Goal: Navigation & Orientation: Find specific page/section

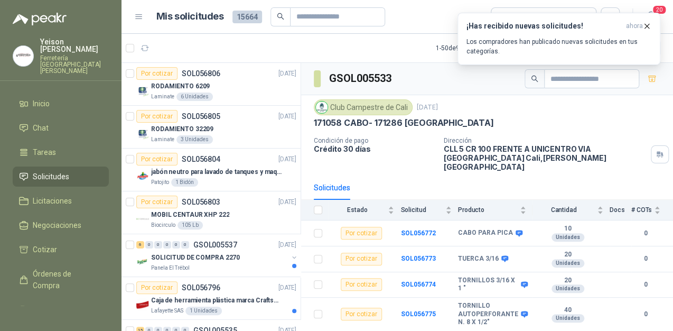
scroll to position [296, 0]
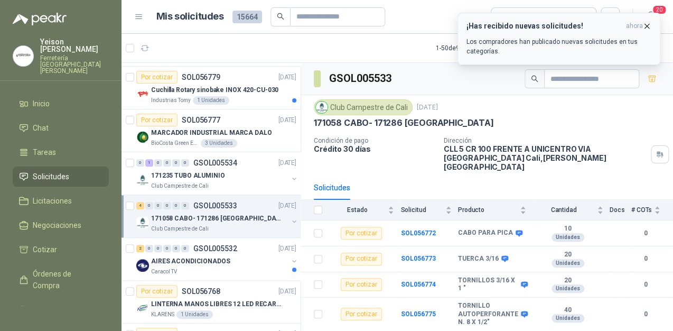
click at [647, 26] on icon "button" at bounding box center [647, 26] width 4 height 4
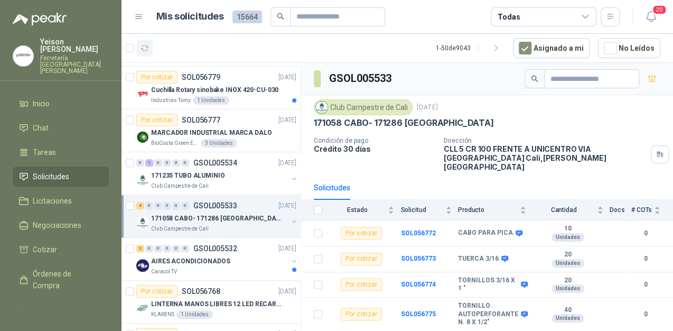
click at [146, 50] on icon "button" at bounding box center [145, 48] width 9 height 9
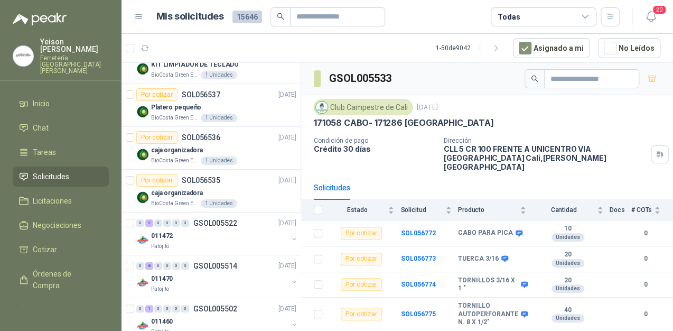
scroll to position [1878, 0]
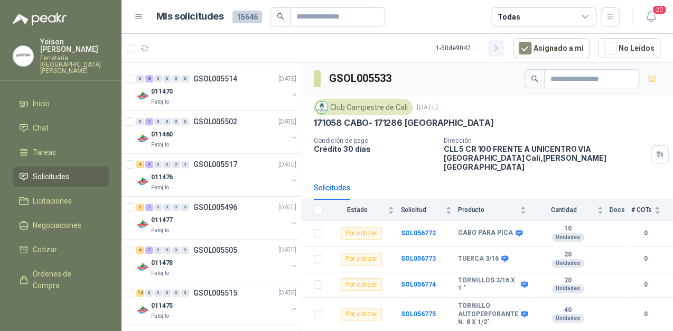
click at [499, 47] on icon "button" at bounding box center [496, 48] width 9 height 9
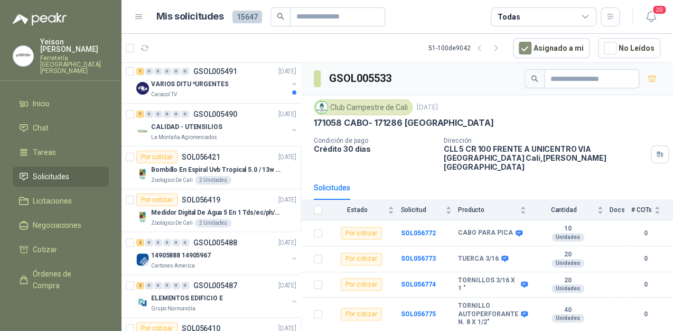
scroll to position [0, 0]
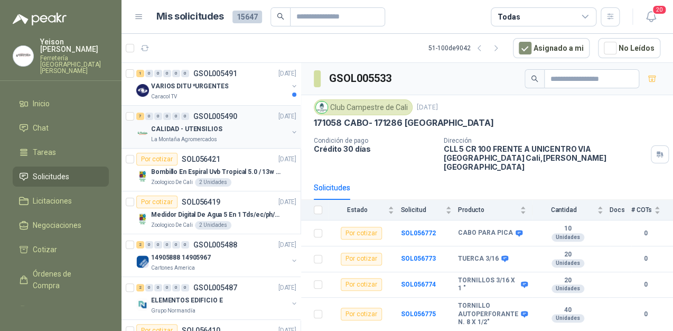
click at [203, 134] on div "CALIDAD - UTENSILIOS" at bounding box center [219, 129] width 137 height 13
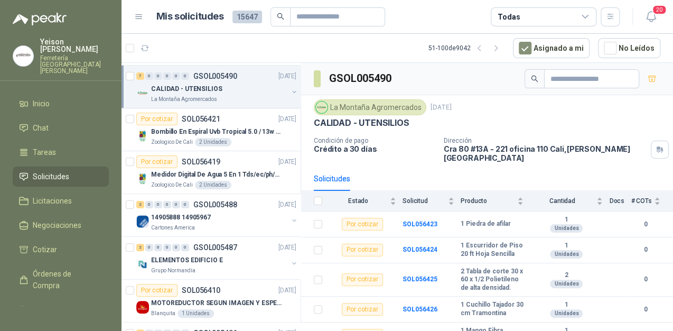
scroll to position [85, 0]
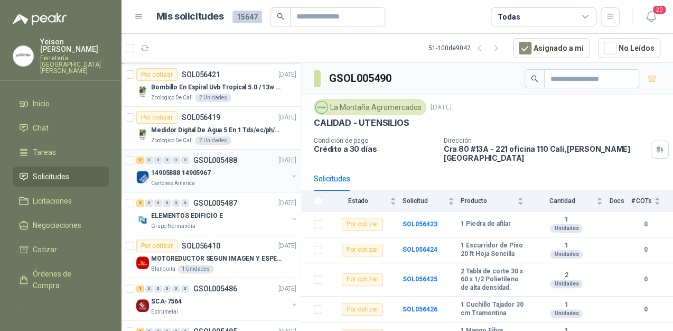
click at [217, 174] on div "14905888 14905967" at bounding box center [219, 172] width 137 height 13
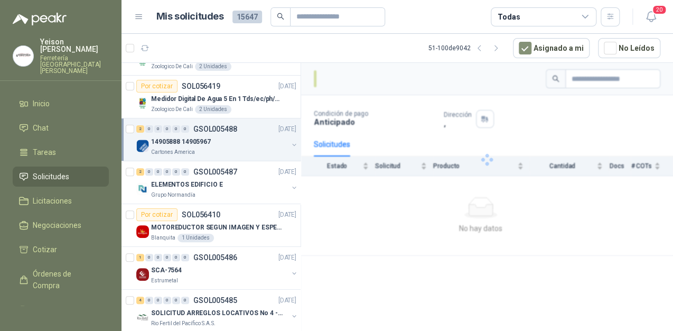
scroll to position [169, 0]
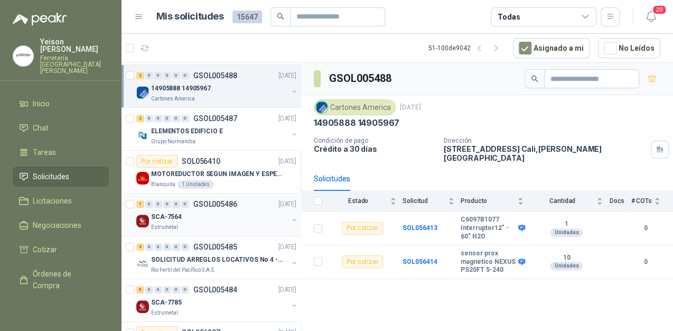
click at [219, 215] on div "SCA-7564" at bounding box center [219, 216] width 137 height 13
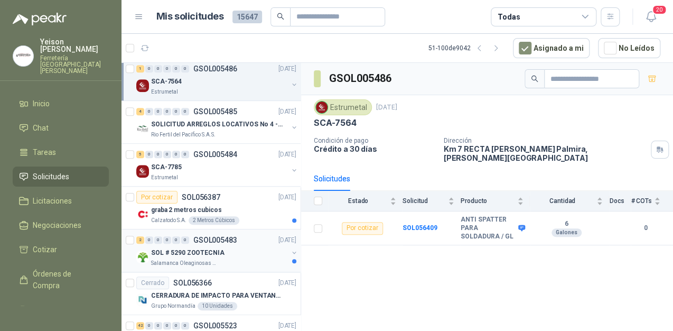
scroll to position [338, 0]
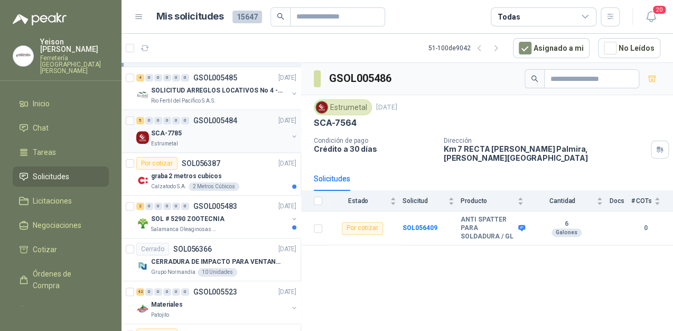
click at [222, 134] on div "SCA-7785" at bounding box center [219, 133] width 137 height 13
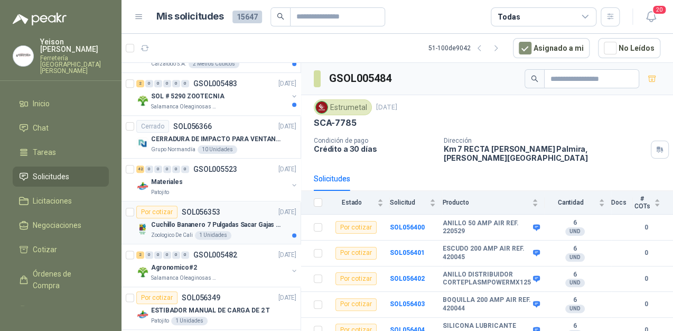
scroll to position [507, 0]
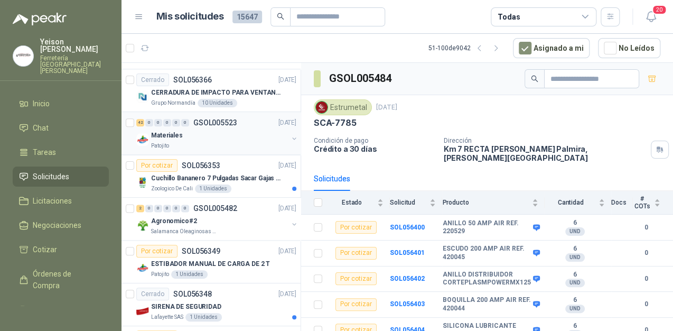
click at [218, 135] on div "Materiales" at bounding box center [219, 135] width 137 height 13
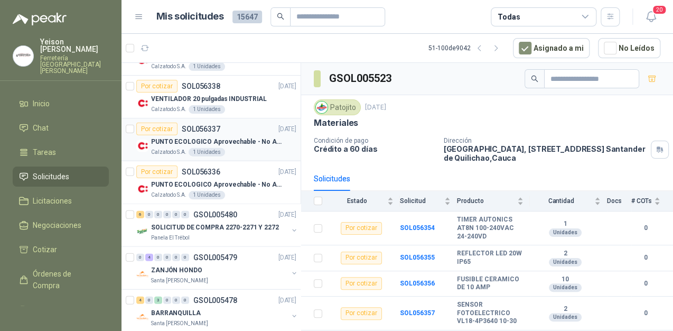
scroll to position [1057, 0]
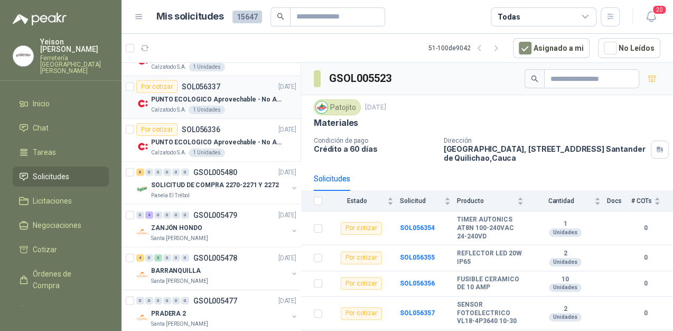
click at [238, 97] on p "PUNTO ECOLOGICO Aprovechable - No Aprovechable 20Litros Blanco - Negro" at bounding box center [217, 100] width 132 height 10
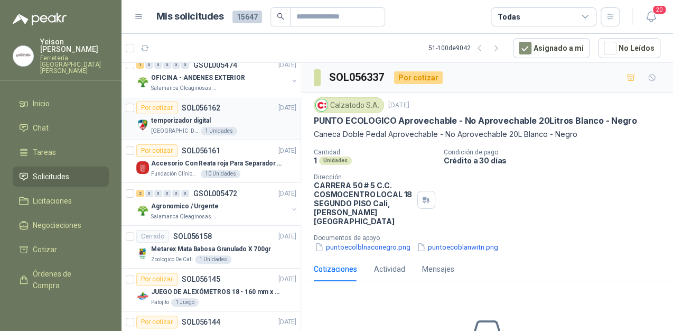
scroll to position [1691, 0]
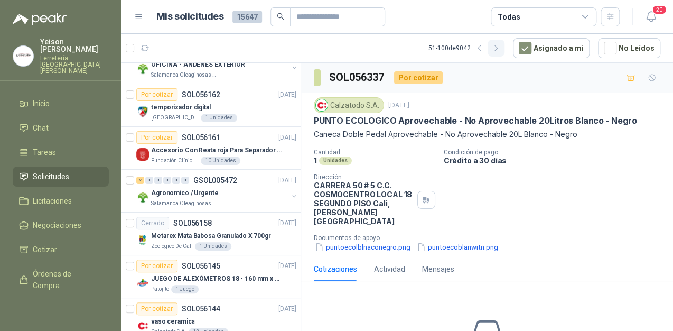
click at [501, 49] on icon "button" at bounding box center [496, 48] width 9 height 9
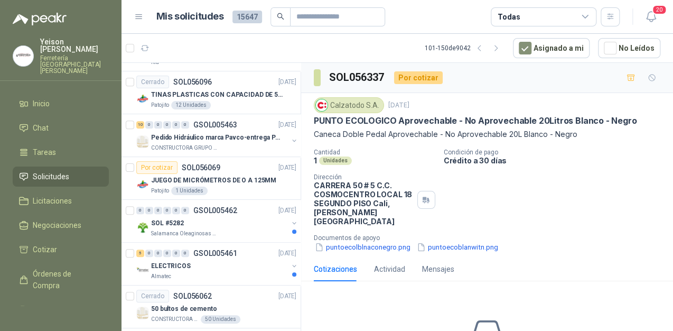
scroll to position [254, 0]
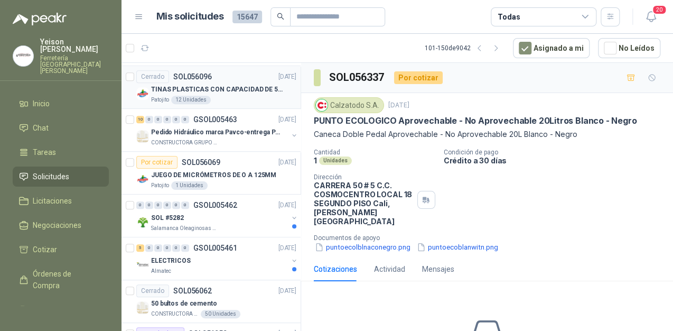
click at [236, 87] on p "TINAS PLASTICAS CON CAPACIDAD DE 50 KG" at bounding box center [217, 90] width 132 height 10
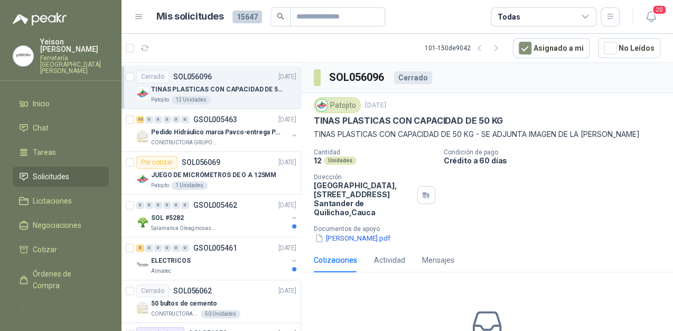
click at [347, 245] on div "Patojito [DATE] TINAS PLASTICAS CON CAPACIDAD DE 50 KG TINAS PLASTICAS CON CAPA…" at bounding box center [487, 170] width 372 height 155
click at [347, 238] on button "[PERSON_NAME].pdf" at bounding box center [353, 238] width 78 height 11
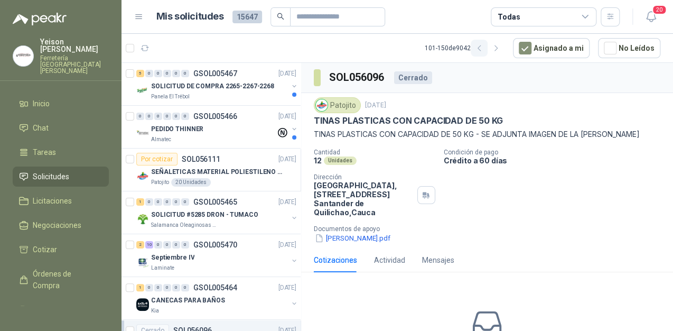
click at [479, 47] on button "button" at bounding box center [479, 48] width 17 height 17
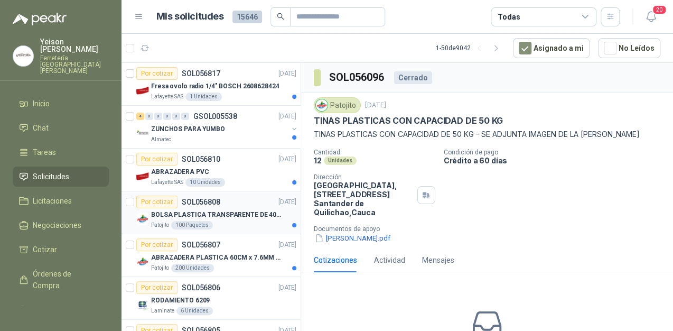
click at [213, 225] on div "Patojito 100 Paquetes" at bounding box center [223, 225] width 145 height 8
